Goal: Complete application form: Complete application form

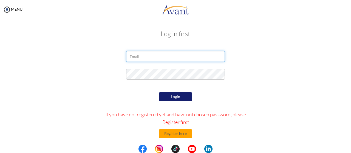
click at [156, 57] on input "email" at bounding box center [175, 56] width 99 height 11
type input "[EMAIL_ADDRESS][DOMAIN_NAME]"
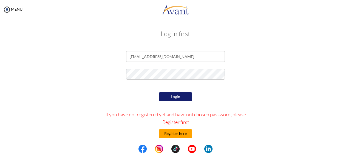
click at [171, 134] on button "Register here" at bounding box center [175, 134] width 33 height 9
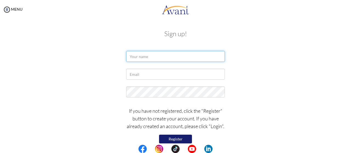
click at [170, 57] on input "text" at bounding box center [175, 56] width 99 height 11
type input "JAHANGIR ALAM"
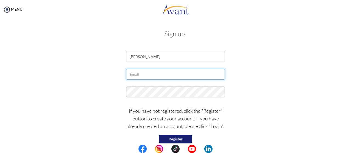
click at [164, 73] on input "text" at bounding box center [175, 74] width 99 height 11
type input "[EMAIL_ADDRESS][DOMAIN_NAME]"
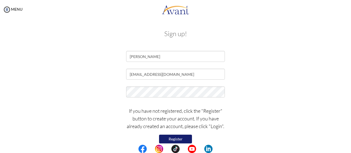
click at [175, 137] on button "Register" at bounding box center [175, 139] width 33 height 9
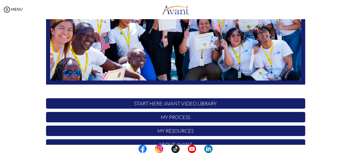
scroll to position [137, 0]
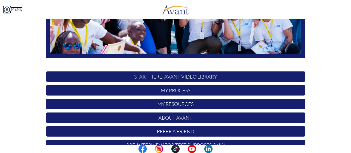
click at [7, 10] on img at bounding box center [7, 9] width 8 height 8
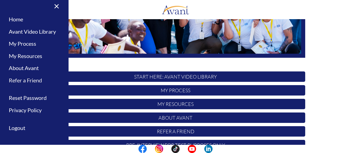
scroll to position [0, 0]
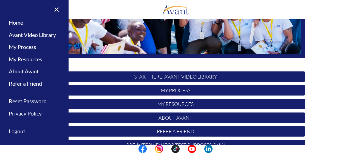
click at [159, 88] on p "My Process" at bounding box center [175, 90] width 259 height 10
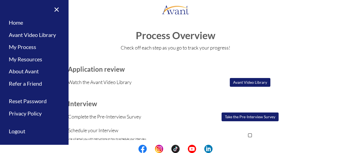
click at [275, 25] on div "My Status What is the next step? We would like you to watch the introductory vi…" at bounding box center [175, 95] width 351 height 153
click at [51, 9] on link "×" at bounding box center [53, 9] width 17 height 18
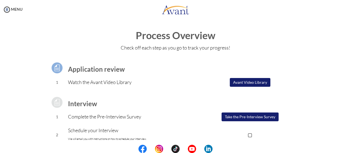
scroll to position [27, 0]
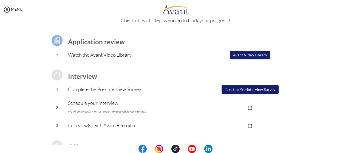
click at [244, 56] on button "Avant Video Library" at bounding box center [250, 55] width 41 height 9
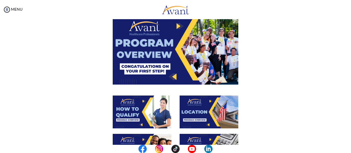
scroll to position [0, 0]
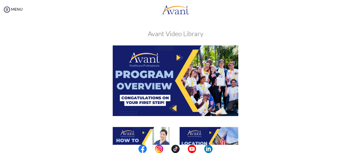
click at [173, 108] on img at bounding box center [176, 81] width 126 height 71
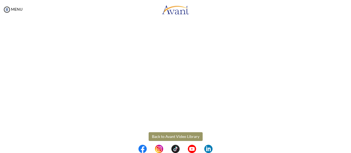
scroll to position [116, 0]
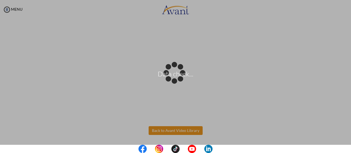
drag, startPoint x: 156, startPoint y: 131, endPoint x: 156, endPoint y: 125, distance: 5.5
click at [155, 129] on body "Data check... Maintenance break. Please come back in 2 hours. MENU My Status Wh…" at bounding box center [175, 76] width 351 height 153
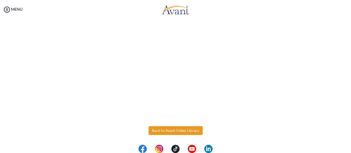
click at [154, 131] on button "Back to Avant Video Library" at bounding box center [176, 130] width 54 height 9
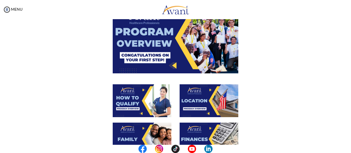
scroll to position [55, 0]
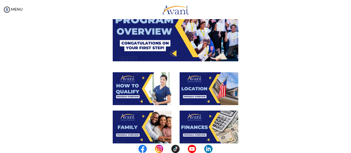
click at [137, 90] on img at bounding box center [142, 88] width 59 height 33
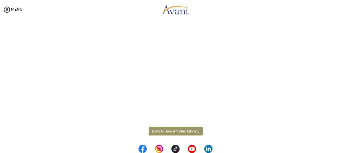
scroll to position [116, 0]
click at [168, 133] on body "Maintenance break. Please come back in 2 hours. MENU My Status What is the next…" at bounding box center [175, 76] width 351 height 153
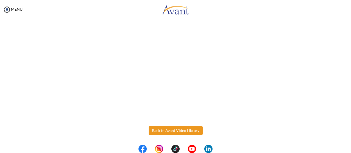
click at [168, 133] on button "Back to Avant Video Library" at bounding box center [176, 130] width 54 height 9
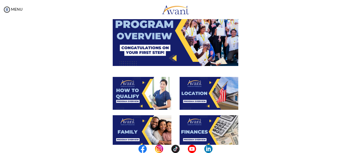
scroll to position [55, 0]
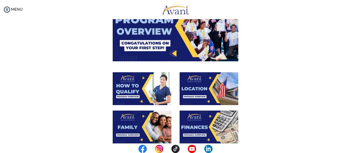
click at [199, 99] on img at bounding box center [209, 88] width 59 height 33
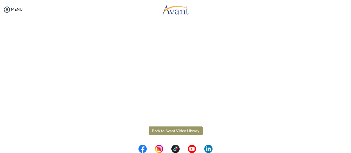
scroll to position [116, 0]
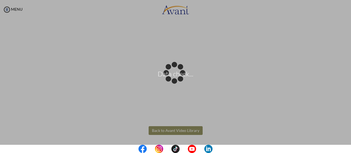
click at [154, 129] on body "Data check... Maintenance break. Please come back in 2 hours. MENU My Status Wh…" at bounding box center [175, 76] width 351 height 153
click at [172, 81] on div "Data check..." at bounding box center [176, 77] width 8 height 8
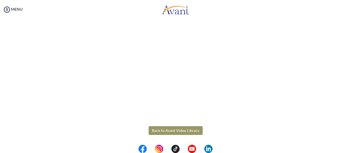
click at [153, 134] on button "Back to Avant Video Library" at bounding box center [176, 130] width 54 height 9
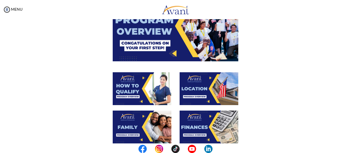
scroll to position [82, 0]
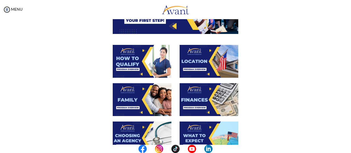
click at [137, 100] on img at bounding box center [142, 99] width 59 height 33
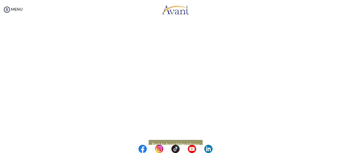
scroll to position [175, 0]
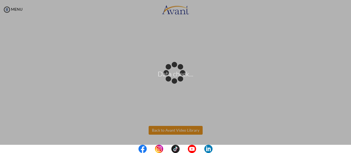
click at [178, 131] on body "Data check... Maintenance break. Please come back in 2 hours. MENU My Status Wh…" at bounding box center [175, 76] width 351 height 153
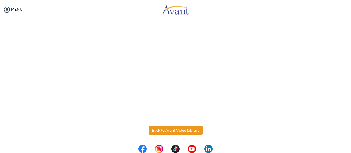
click at [172, 130] on button "Back to Avant Video Library" at bounding box center [176, 130] width 54 height 9
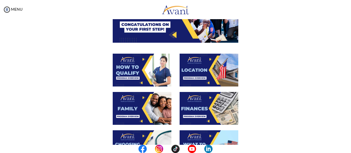
scroll to position [82, 0]
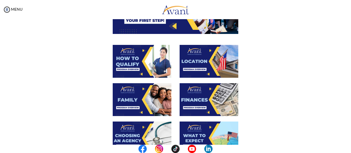
click at [201, 106] on img at bounding box center [209, 99] width 59 height 33
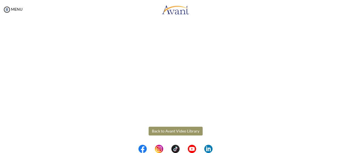
scroll to position [116, 0]
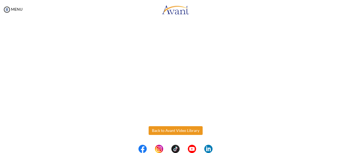
click at [178, 130] on body "Maintenance break. Please come back in 2 hours. MENU My Status What is the next…" at bounding box center [175, 76] width 351 height 153
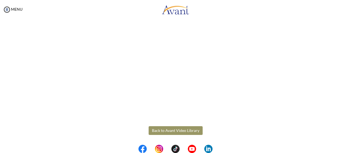
click at [171, 129] on button "Back to Avant Video Library" at bounding box center [176, 130] width 54 height 9
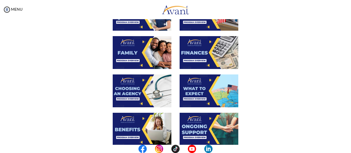
scroll to position [137, 0]
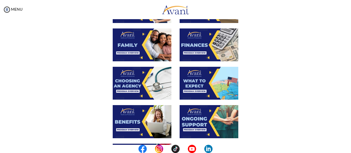
click at [146, 88] on img at bounding box center [142, 83] width 59 height 33
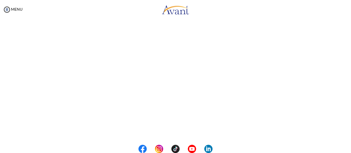
scroll to position [165, 0]
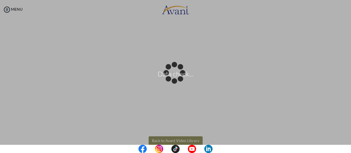
click at [179, 140] on body "Data check... Maintenance break. Please come back in 2 hours. MENU My Status Wh…" at bounding box center [175, 76] width 351 height 153
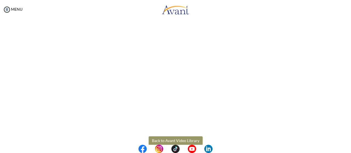
click at [182, 141] on body "Maintenance break. Please come back in 2 hours. MENU My Status What is the next…" at bounding box center [175, 76] width 351 height 153
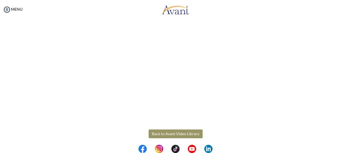
scroll to position [175, 0]
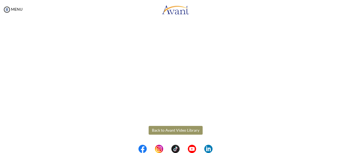
click at [168, 131] on button "Back to Avant Video Library" at bounding box center [176, 130] width 54 height 9
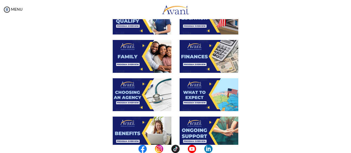
scroll to position [137, 0]
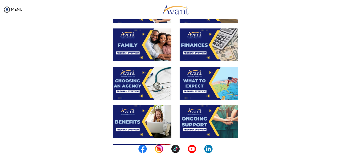
click at [192, 86] on img at bounding box center [209, 83] width 59 height 33
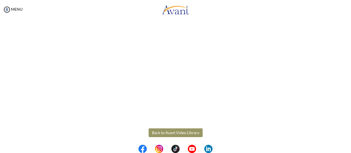
scroll to position [175, 0]
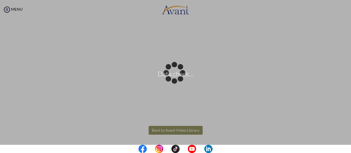
click at [175, 129] on body "Data check... Maintenance break. Please come back in 2 hours. MENU My Status Wh…" at bounding box center [175, 76] width 351 height 153
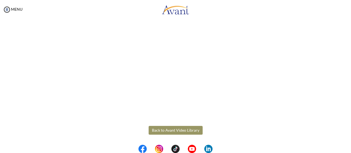
click at [175, 132] on button "Back to Avant Video Library" at bounding box center [176, 130] width 54 height 9
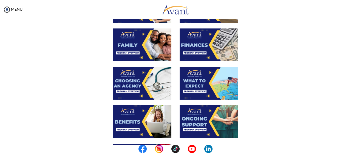
scroll to position [165, 0]
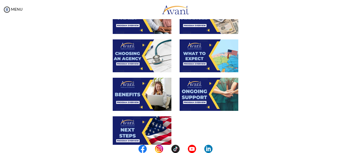
click at [155, 100] on img at bounding box center [142, 94] width 59 height 33
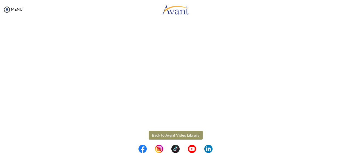
scroll to position [175, 0]
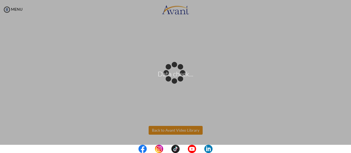
click at [161, 130] on body "Data check... Maintenance break. Please come back in 2 hours. MENU My Status Wh…" at bounding box center [175, 76] width 351 height 153
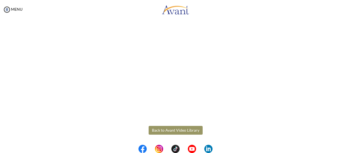
click at [159, 130] on button "Back to Avant Video Library" at bounding box center [176, 130] width 54 height 9
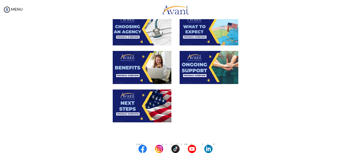
scroll to position [192, 0]
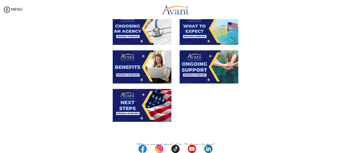
click at [199, 68] on img at bounding box center [209, 66] width 59 height 33
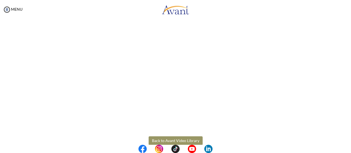
scroll to position [175, 0]
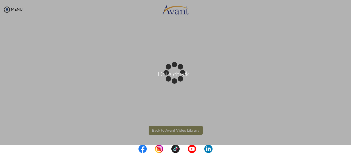
click at [163, 129] on body "Data check... Maintenance break. Please come back in 2 hours. MENU My Status Wh…" at bounding box center [175, 76] width 351 height 153
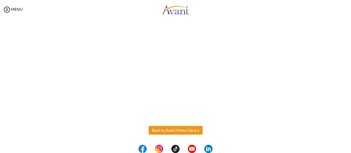
drag, startPoint x: 164, startPoint y: 131, endPoint x: 164, endPoint y: 128, distance: 3.9
click at [163, 130] on button "Back to Avant Video Library" at bounding box center [176, 130] width 54 height 9
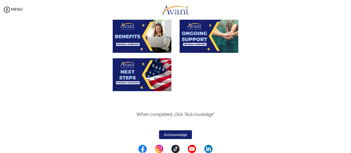
scroll to position [224, 0]
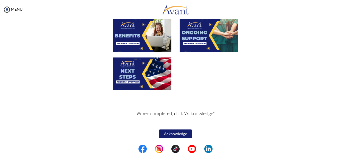
click at [145, 80] on img at bounding box center [142, 74] width 59 height 33
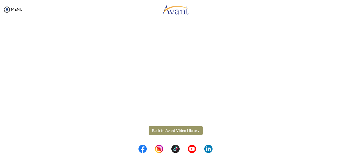
scroll to position [175, 0]
click at [175, 131] on body "Maintenance break. Please come back in 2 hours. MENU My Status What is the next…" at bounding box center [175, 76] width 351 height 153
click at [176, 131] on button "Back to Avant Video Library" at bounding box center [176, 130] width 54 height 9
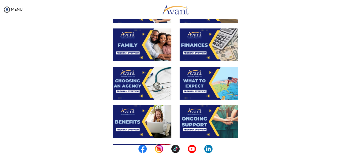
scroll to position [224, 0]
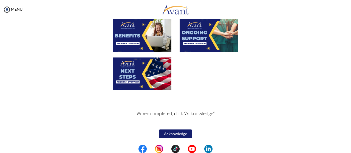
click at [175, 134] on button "Acknowledge" at bounding box center [175, 134] width 33 height 9
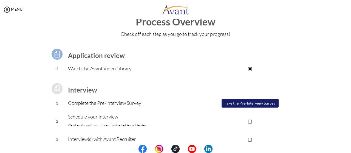
scroll to position [41, 0]
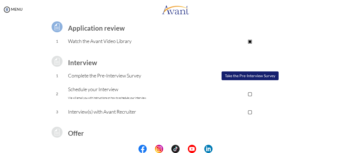
click at [253, 75] on button "Take the Pre-Interview Survey" at bounding box center [250, 76] width 57 height 9
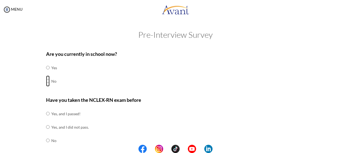
click at [46, 73] on input "radio" at bounding box center [48, 67] width 4 height 11
radio input "true"
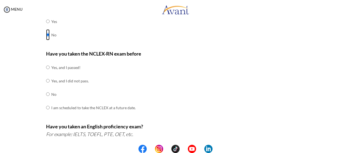
scroll to position [55, 0]
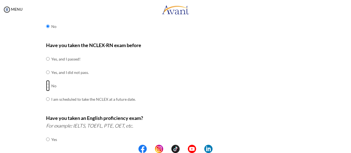
click at [46, 64] on input "radio" at bounding box center [48, 59] width 4 height 11
radio input "true"
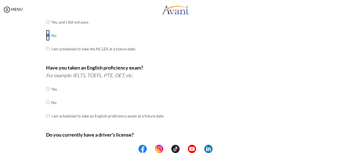
scroll to position [110, 0]
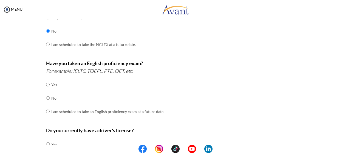
click at [43, 97] on div "Are you currently in school now? Yes No Have you taken the NCLEX-RN exam before…" at bounding box center [176, 83] width 268 height 290
click at [46, 90] on input "radio" at bounding box center [48, 84] width 4 height 11
radio input "true"
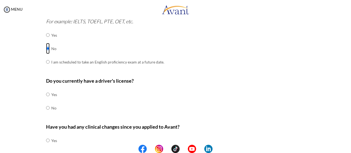
scroll to position [165, 0]
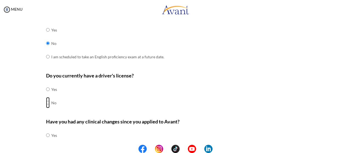
click at [46, 95] on input "radio" at bounding box center [48, 89] width 4 height 11
radio input "true"
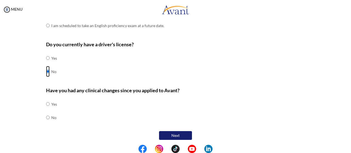
scroll to position [196, 0]
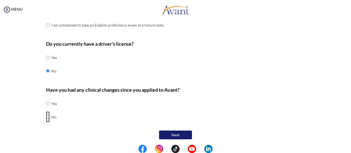
click at [46, 109] on input "radio" at bounding box center [48, 103] width 4 height 11
radio input "true"
click at [174, 132] on button "Next" at bounding box center [175, 135] width 33 height 9
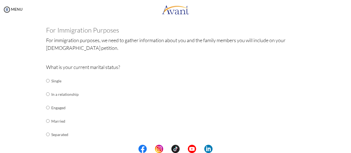
scroll to position [38, 0]
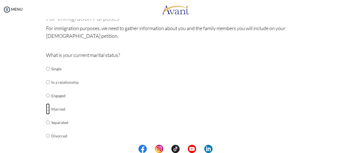
click at [46, 74] on input "radio" at bounding box center [48, 68] width 4 height 11
radio input "true"
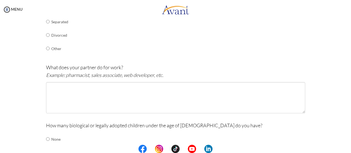
scroll to position [148, 0]
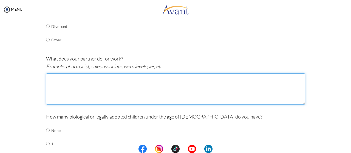
click at [62, 83] on textarea at bounding box center [175, 89] width 259 height 31
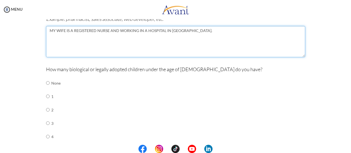
scroll to position [203, 0]
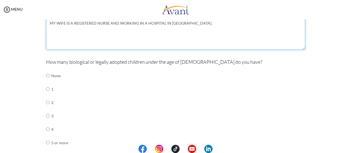
type textarea "MY WIFE IS A REGISTERED NURSE AND WORKING IN A HOSPITAL IN [GEOGRAPHIC_DATA]."
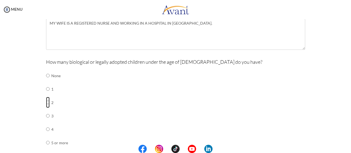
click at [46, 81] on input "radio" at bounding box center [48, 75] width 4 height 11
radio input "true"
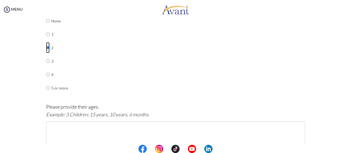
scroll to position [285, 0]
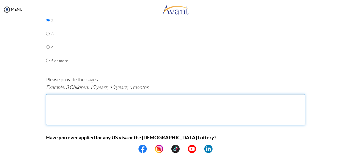
click at [76, 103] on textarea at bounding box center [175, 109] width 259 height 31
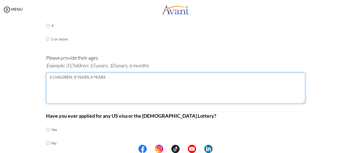
scroll to position [333, 0]
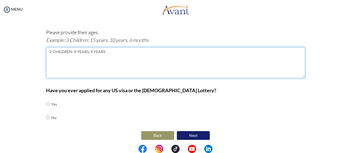
type textarea "2 CHILDREN: 8 YEARS, 4 YEARS"
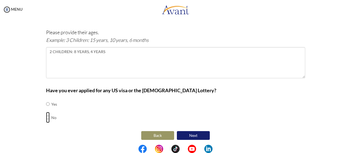
click at [47, 110] on input "radio" at bounding box center [48, 104] width 4 height 11
radio input "true"
click at [192, 132] on button "Next" at bounding box center [193, 135] width 33 height 9
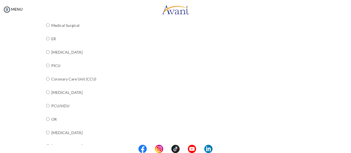
scroll to position [106, 0]
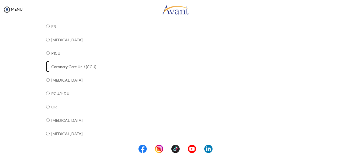
radio input "true"
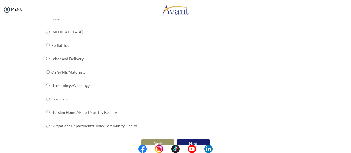
scroll to position [243, 0]
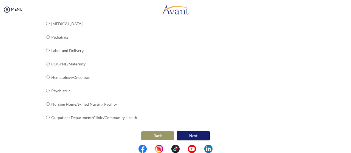
drag, startPoint x: 181, startPoint y: 132, endPoint x: 178, endPoint y: 129, distance: 4.3
click at [181, 132] on button "Next" at bounding box center [193, 135] width 33 height 9
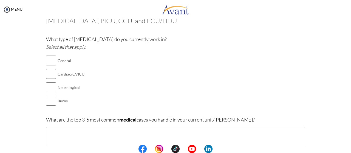
scroll to position [27, 0]
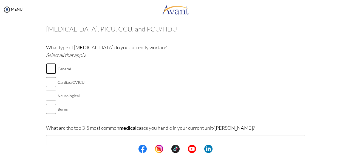
click at [49, 69] on input "checkbox" at bounding box center [51, 68] width 10 height 11
checkbox input "true"
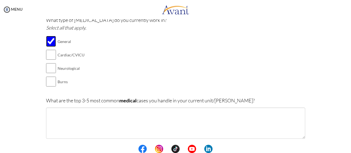
scroll to position [82, 0]
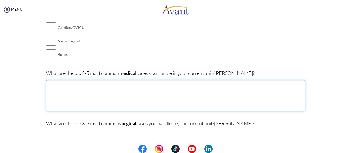
click at [72, 87] on textarea at bounding box center [175, 95] width 259 height 31
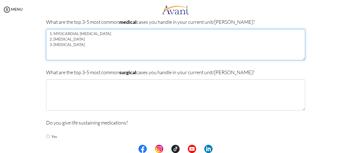
scroll to position [137, 0]
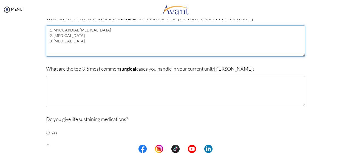
type textarea "1. MYOCARDIAL [MEDICAL_DATA] 2. [MEDICAL_DATA] 3. [MEDICAL_DATA]"
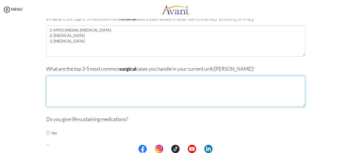
click at [94, 87] on textarea at bounding box center [175, 91] width 259 height 31
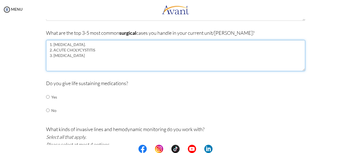
scroll to position [192, 0]
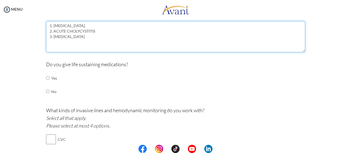
type textarea "1. [MEDICAL_DATA]. 2. ACUTE CHOLYCYSTITIS 3. [MEDICAL_DATA]"
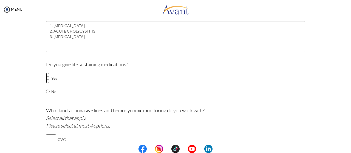
click at [47, 77] on input "radio" at bounding box center [48, 78] width 4 height 11
radio input "true"
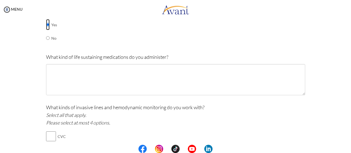
scroll to position [247, 0]
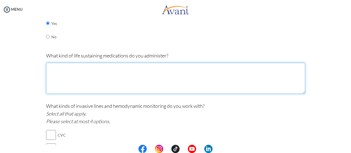
click at [77, 74] on textarea at bounding box center [175, 78] width 259 height 31
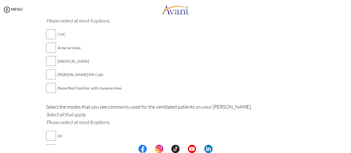
scroll to position [357, 0]
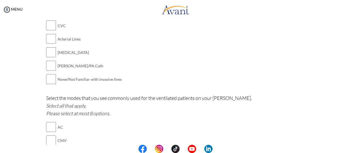
type textarea "1. INJECTION PATHEDINE. 2. INJECTION [MEDICAL_DATA]."
click at [50, 78] on input "checkbox" at bounding box center [51, 79] width 10 height 11
checkbox input "true"
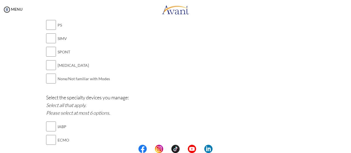
scroll to position [521, 0]
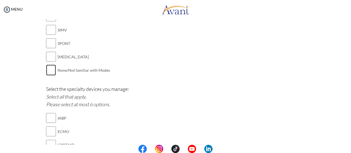
click at [47, 69] on input "checkbox" at bounding box center [51, 70] width 10 height 11
checkbox input "true"
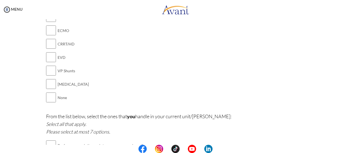
scroll to position [631, 0]
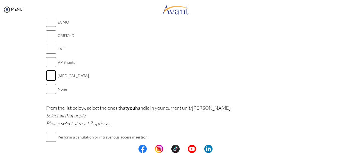
click at [48, 73] on input "checkbox" at bounding box center [51, 75] width 10 height 11
checkbox input "true"
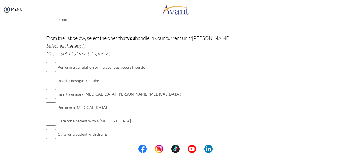
scroll to position [713, 0]
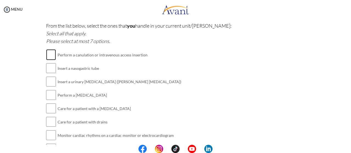
click at [50, 53] on input "checkbox" at bounding box center [51, 54] width 10 height 11
checkbox input "true"
click at [48, 65] on input "checkbox" at bounding box center [51, 68] width 10 height 11
checkbox input "true"
click at [51, 80] on input "checkbox" at bounding box center [51, 81] width 10 height 11
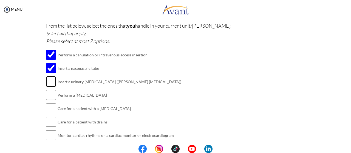
checkbox input "true"
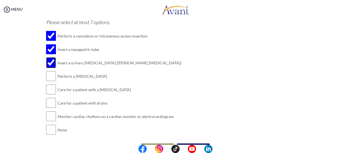
scroll to position [743, 0]
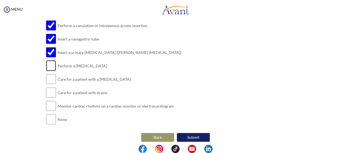
click at [48, 63] on input "checkbox" at bounding box center [51, 65] width 10 height 11
checkbox input "true"
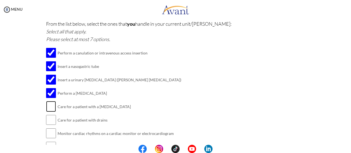
click at [48, 106] on input "checkbox" at bounding box center [51, 106] width 10 height 11
checkbox input "true"
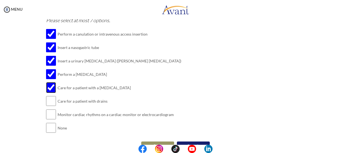
scroll to position [743, 0]
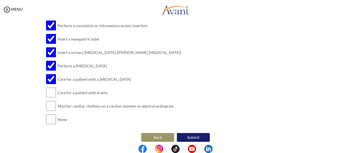
click at [182, 136] on button "Submit" at bounding box center [193, 137] width 33 height 9
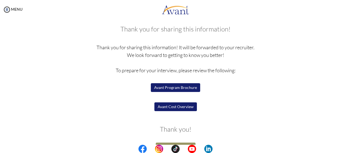
scroll to position [41, 0]
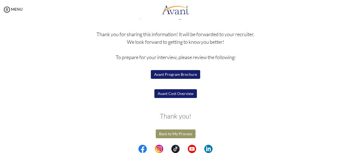
click at [172, 74] on button "Avant Program Brochure" at bounding box center [175, 74] width 49 height 9
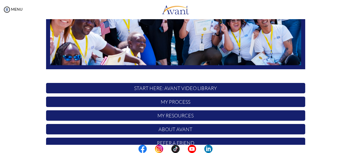
scroll to position [151, 0]
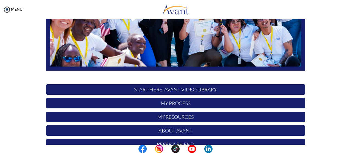
scroll to position [151, 0]
